Goal: Find specific page/section: Find specific page/section

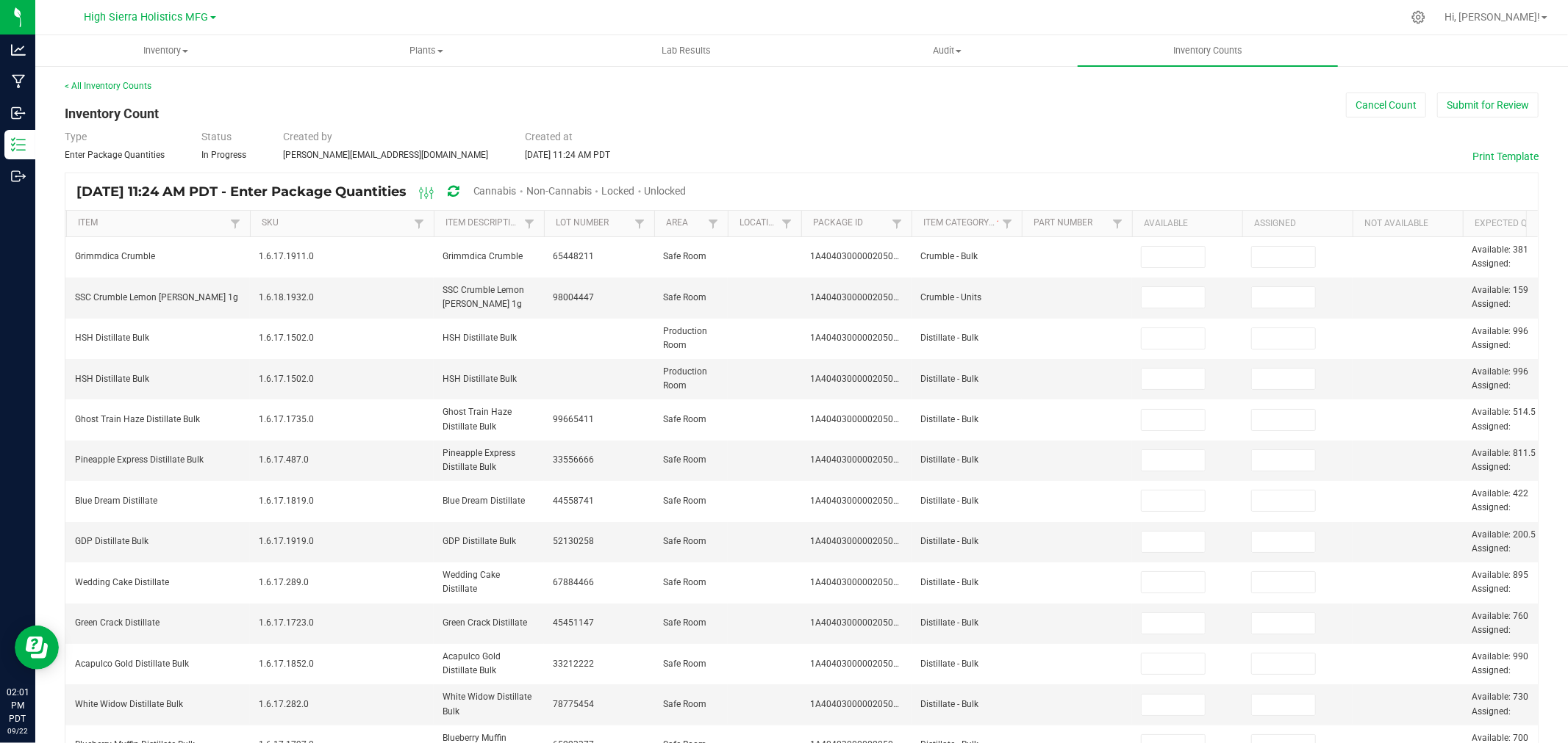
click at [783, 17] on div at bounding box center [832, 17] width 1138 height 29
click at [774, 17] on div at bounding box center [832, 17] width 1138 height 29
click at [732, 18] on div at bounding box center [832, 17] width 1138 height 29
click at [641, 25] on div at bounding box center [832, 17] width 1138 height 29
click at [599, 17] on div at bounding box center [832, 17] width 1138 height 29
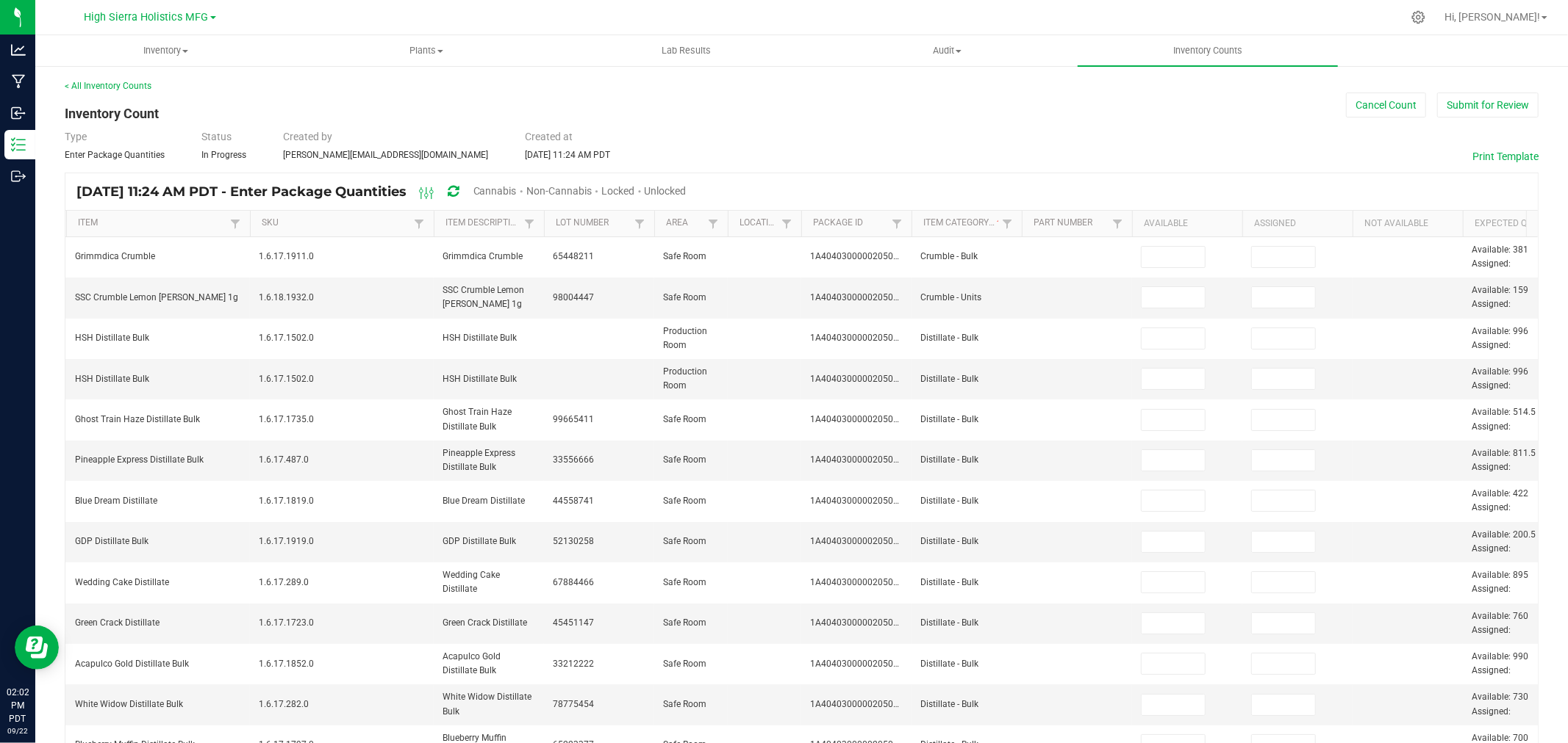
click at [729, 105] on div "< All Inventory Counts Inventory Count Cancel Count Submit for Review Type Ente…" at bounding box center [801, 584] width 1473 height 1010
click at [760, 19] on div at bounding box center [832, 17] width 1138 height 29
click at [814, 20] on div at bounding box center [832, 17] width 1138 height 29
click at [805, 26] on div at bounding box center [832, 17] width 1138 height 29
click at [843, 18] on div at bounding box center [832, 17] width 1138 height 29
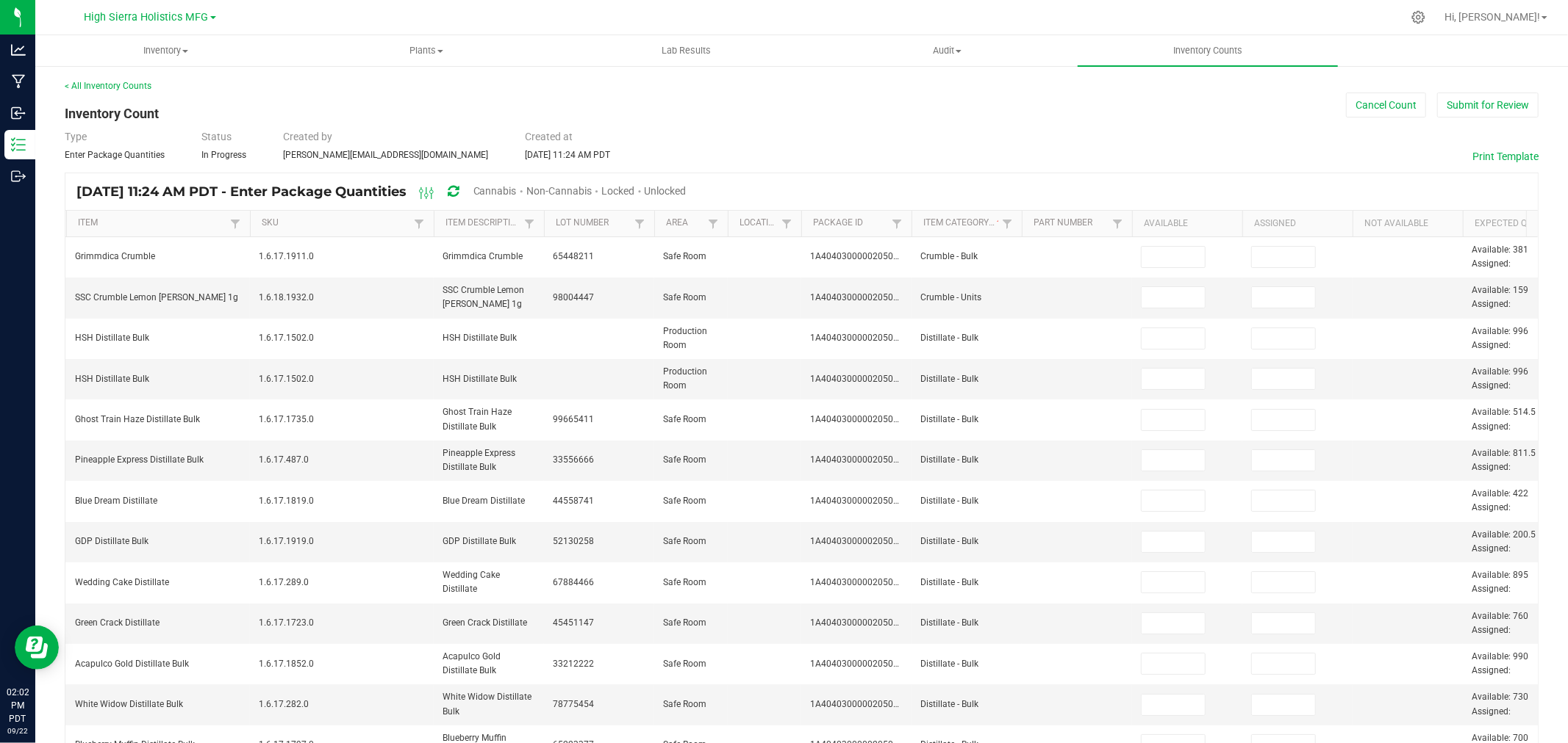
click at [812, 17] on div at bounding box center [832, 17] width 1138 height 29
click at [760, 11] on div at bounding box center [832, 17] width 1138 height 29
click at [754, 14] on div at bounding box center [832, 17] width 1138 height 29
click at [842, 12] on div at bounding box center [832, 17] width 1138 height 29
drag, startPoint x: 750, startPoint y: 18, endPoint x: 783, endPoint y: 159, distance: 144.8
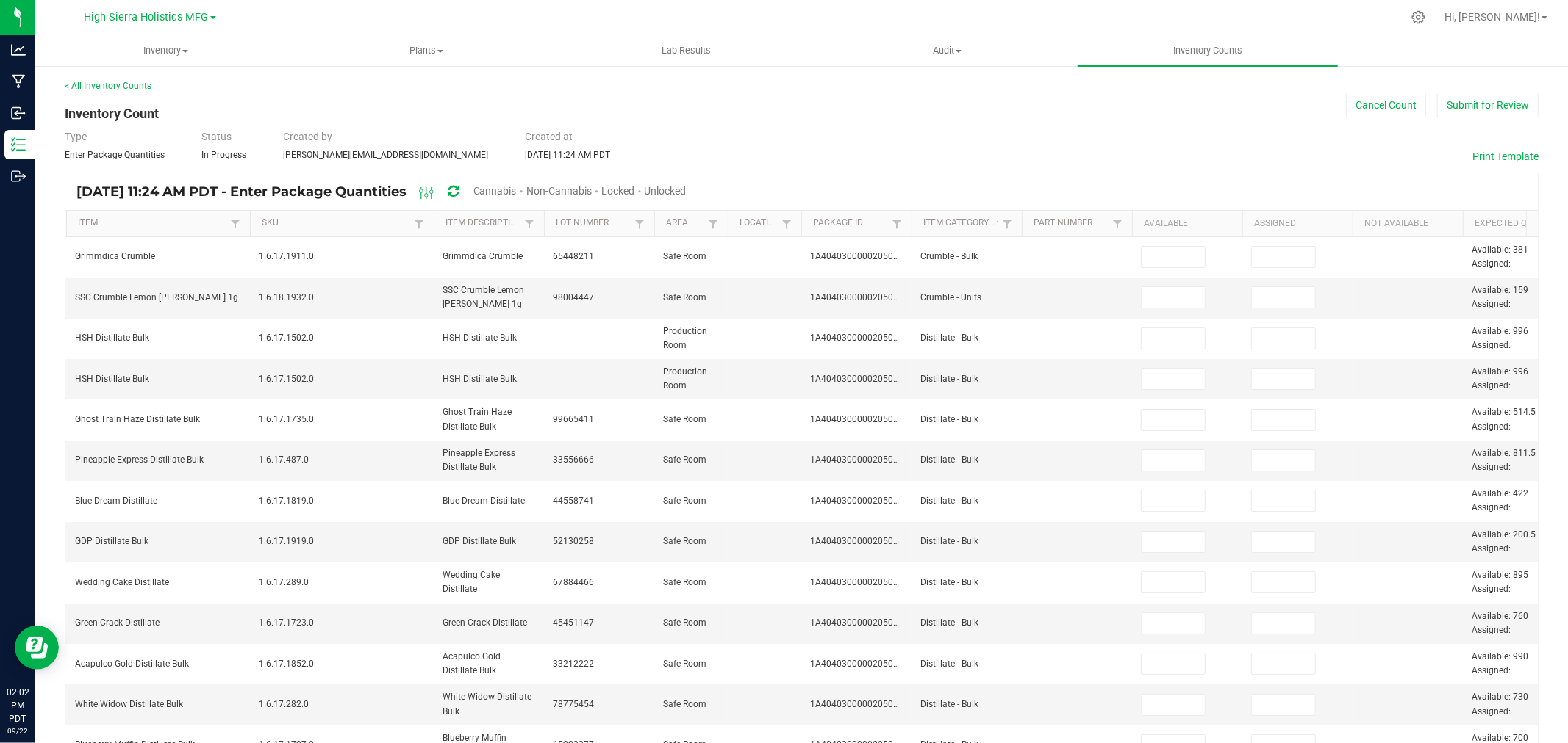
click at [782, 173] on div "High Sierra Holistics MFG Hi, [PERSON_NAME]! Inventory All packages All invento…" at bounding box center [801, 372] width 1532 height 743
click at [789, 137] on div "Type Enter Package Quantities Status In Progress Created by [PERSON_NAME][EMAIL…" at bounding box center [801, 146] width 1473 height 33
click at [760, 81] on div "< All Inventory Counts" at bounding box center [801, 86] width 1473 height 14
drag, startPoint x: 864, startPoint y: 120, endPoint x: 870, endPoint y: 106, distance: 15.2
click at [864, 122] on div "< All Inventory Counts Inventory Count Cancel Count Submit for Review Type Ente…" at bounding box center [801, 584] width 1473 height 1010
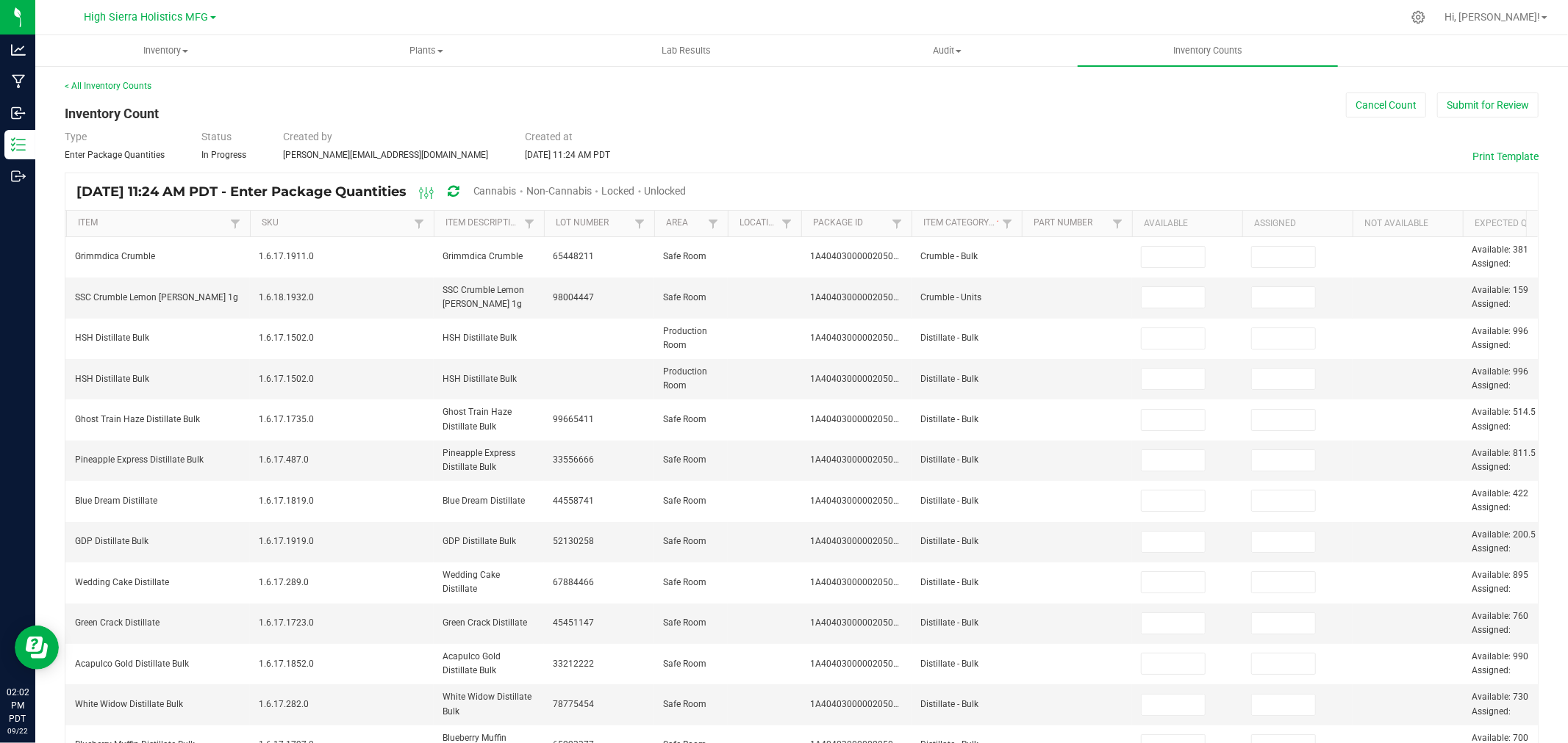
click at [870, 94] on div "< All Inventory Counts Inventory Count Cancel Count Submit for Review Type Ente…" at bounding box center [801, 584] width 1473 height 1010
click at [795, 28] on div at bounding box center [832, 17] width 1138 height 29
click at [1075, 21] on div at bounding box center [832, 17] width 1138 height 29
drag, startPoint x: 1064, startPoint y: 94, endPoint x: 1062, endPoint y: 87, distance: 7.3
click at [1065, 94] on div "< All Inventory Counts Inventory Count Cancel Count Submit for Review Type Ente…" at bounding box center [801, 584] width 1473 height 1010
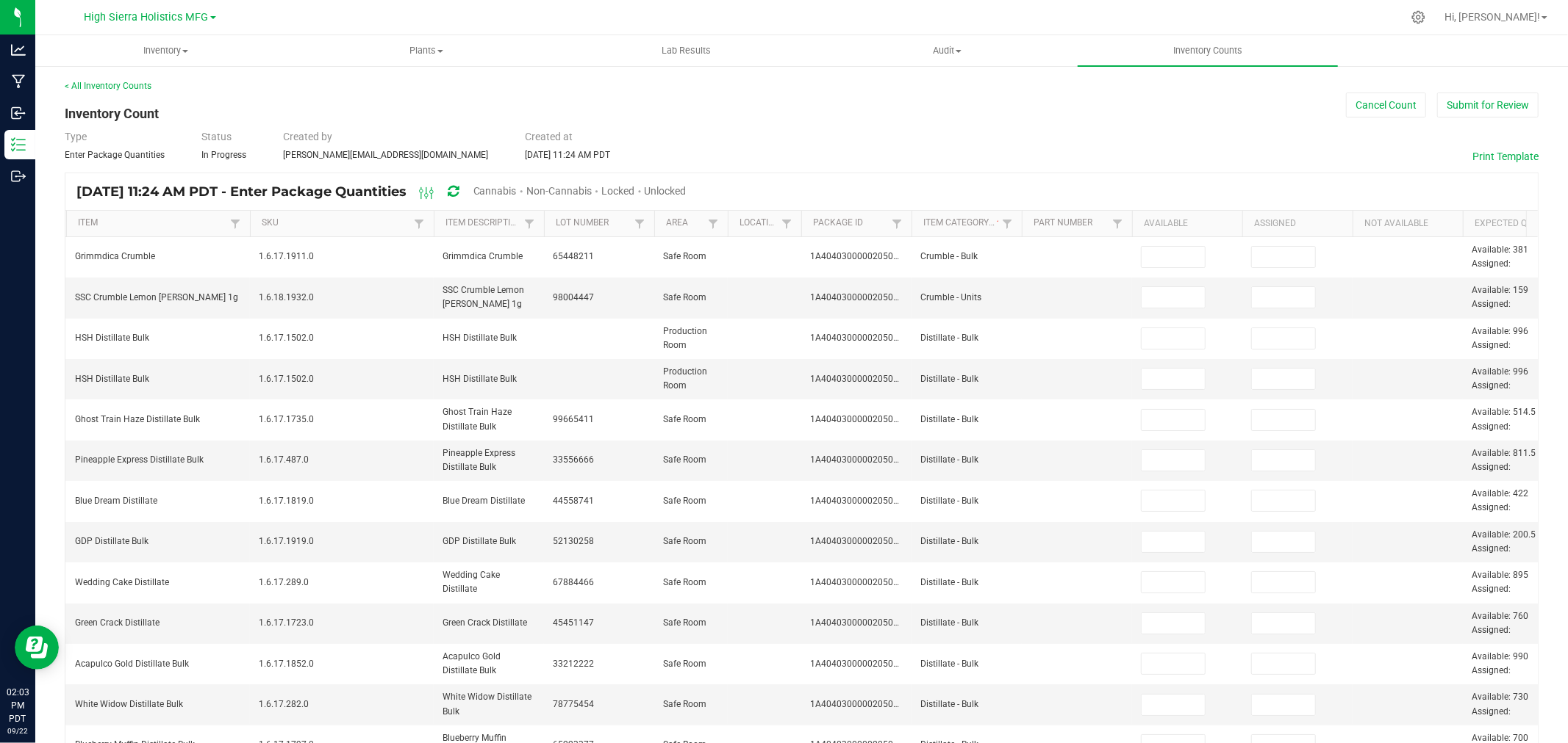
click at [1057, 20] on div at bounding box center [832, 17] width 1138 height 29
click at [660, 120] on div "< All Inventory Counts Inventory Count Cancel Count Submit for Review Type Ente…" at bounding box center [801, 584] width 1473 height 1010
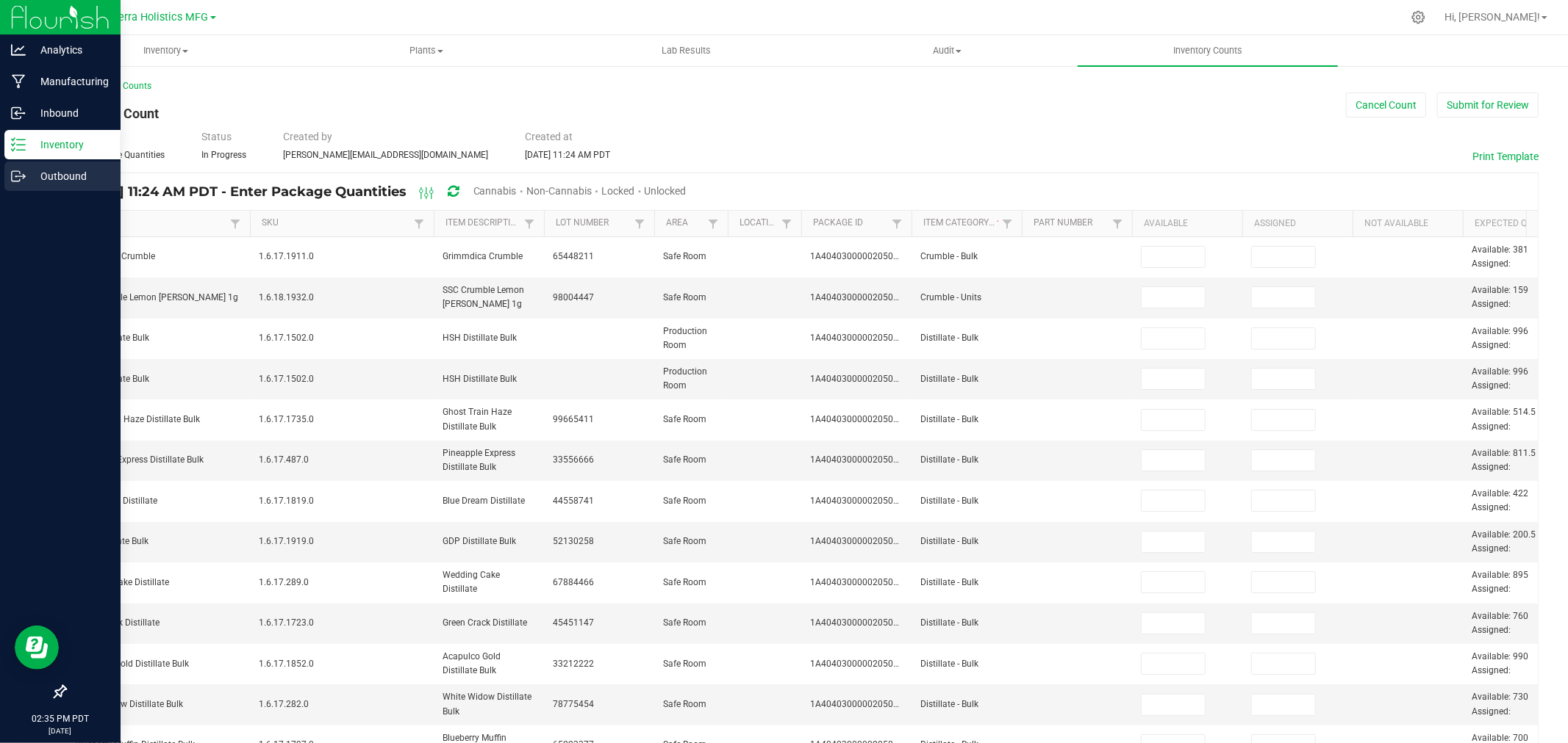
click at [92, 173] on p "Outbound" at bounding box center [70, 176] width 89 height 18
